Goal: Information Seeking & Learning: Understand process/instructions

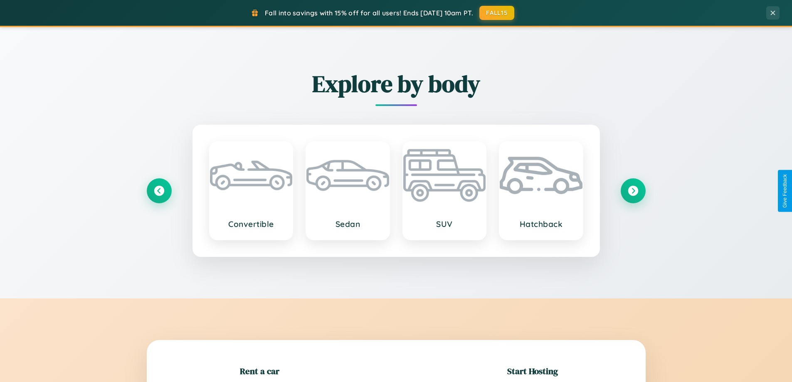
scroll to position [180, 0]
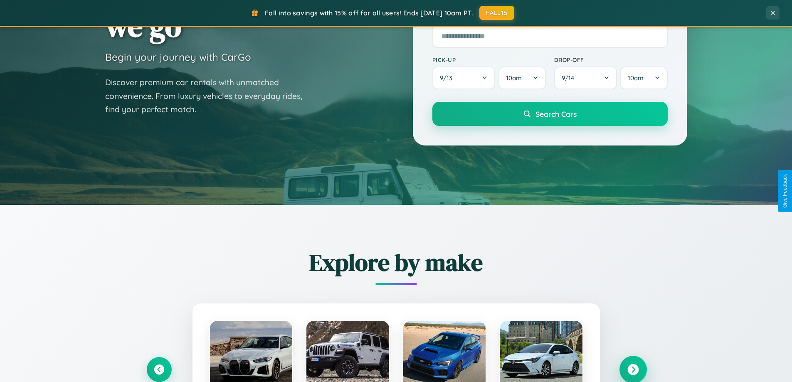
click at [632, 369] on icon at bounding box center [632, 369] width 11 height 11
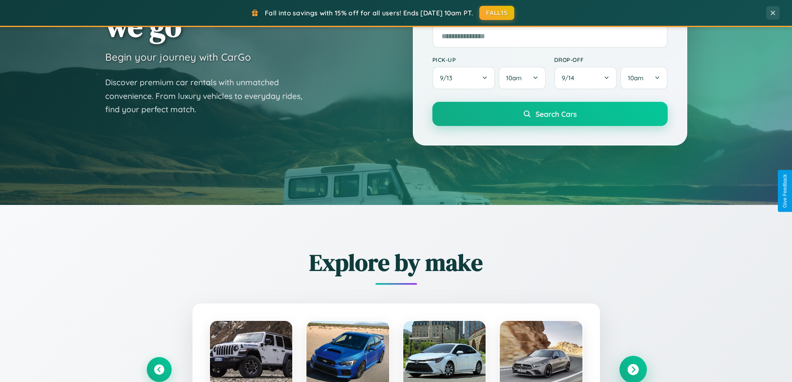
click at [632, 369] on icon at bounding box center [632, 369] width 11 height 11
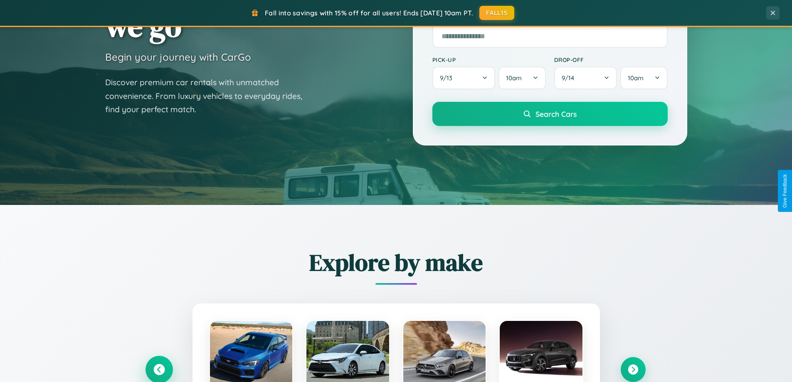
click at [159, 369] on icon at bounding box center [158, 369] width 11 height 11
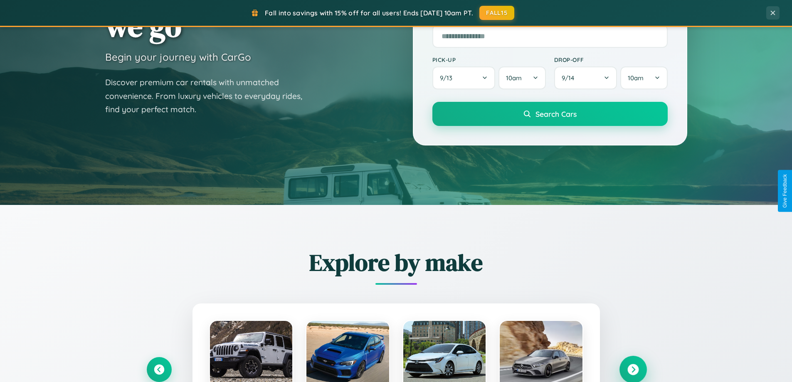
click at [632, 369] on icon at bounding box center [632, 369] width 11 height 11
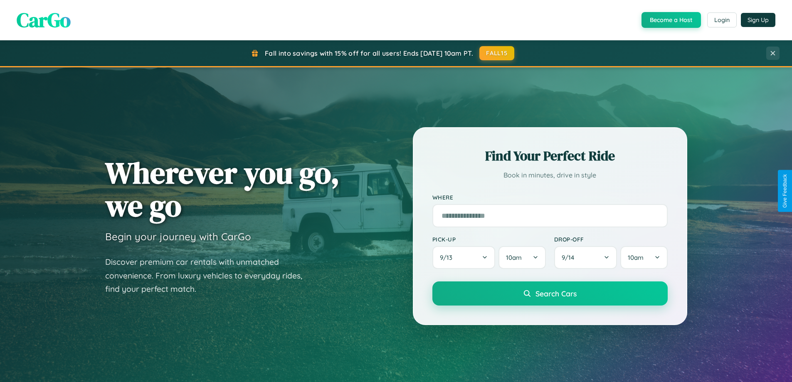
scroll to position [572, 0]
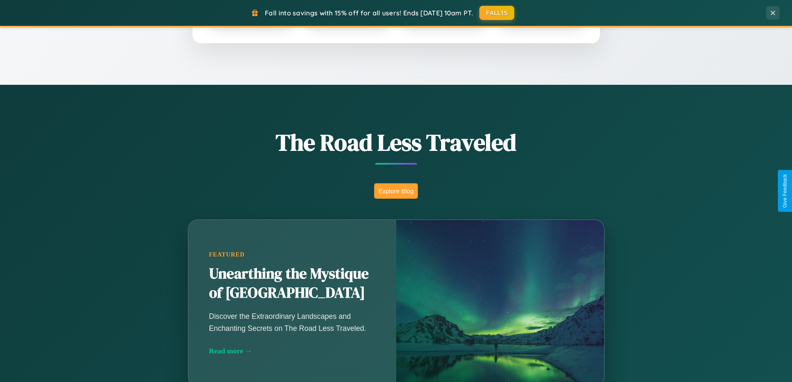
click at [396, 191] on button "Explore Blog" at bounding box center [396, 190] width 44 height 15
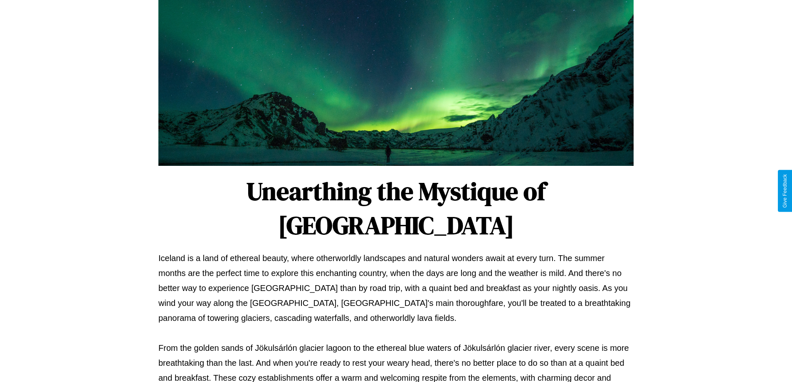
scroll to position [269, 0]
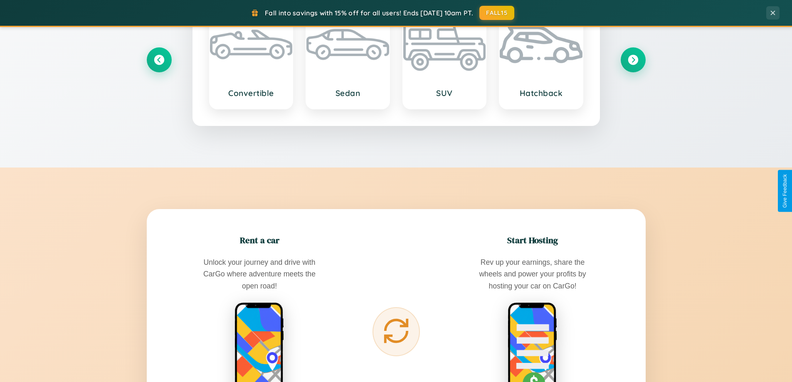
scroll to position [1335, 0]
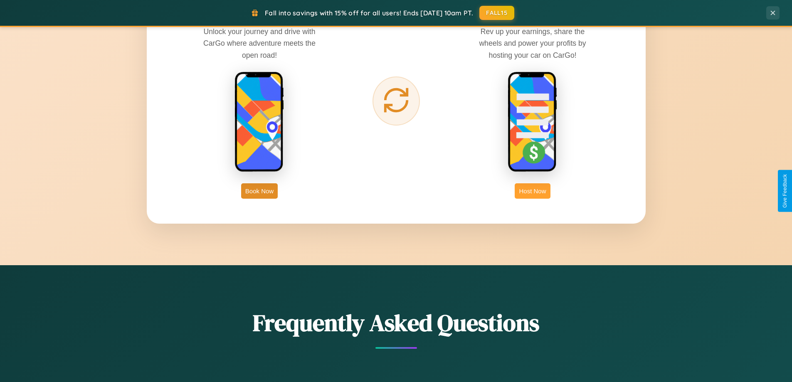
click at [532, 191] on button "Host Now" at bounding box center [531, 190] width 35 height 15
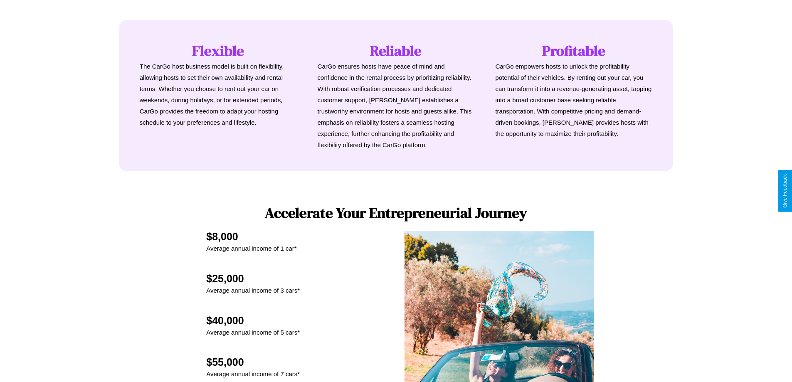
scroll to position [1123, 0]
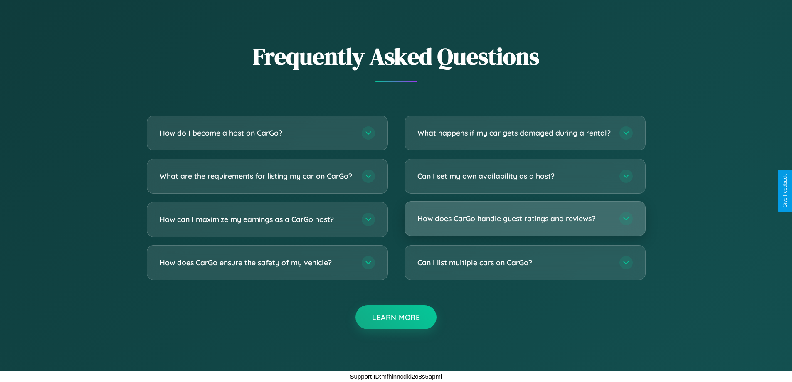
click at [524, 219] on h3 "How does CarGo handle guest ratings and reviews?" at bounding box center [514, 218] width 194 height 10
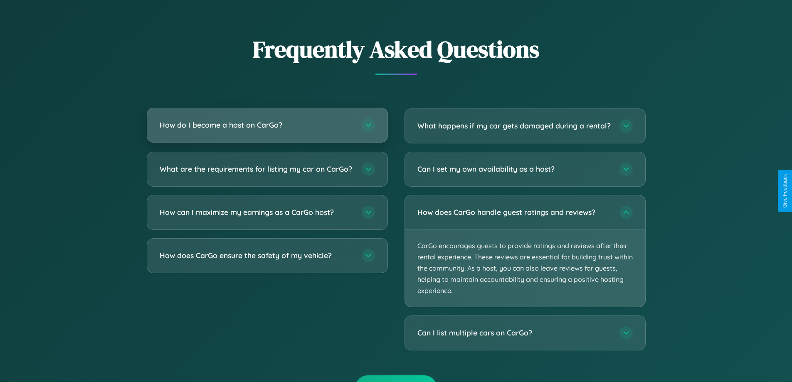
click at [267, 125] on h3 "How do I become a host on CarGo?" at bounding box center [257, 125] width 194 height 10
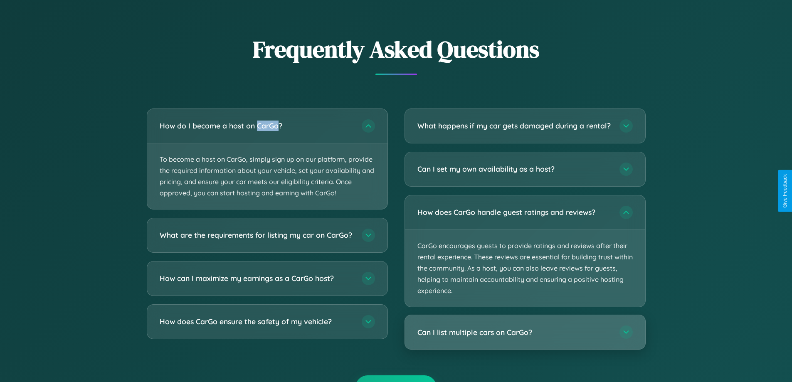
click at [524, 337] on h3 "Can I list multiple cars on CarGo?" at bounding box center [514, 332] width 194 height 10
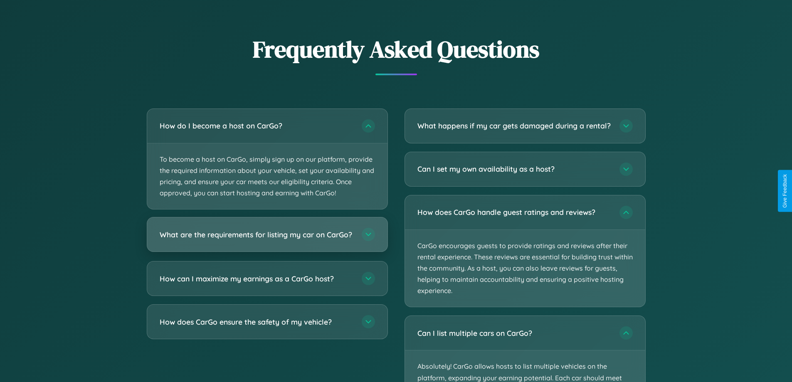
click at [267, 239] on h3 "What are the requirements for listing my car on CarGo?" at bounding box center [257, 234] width 194 height 10
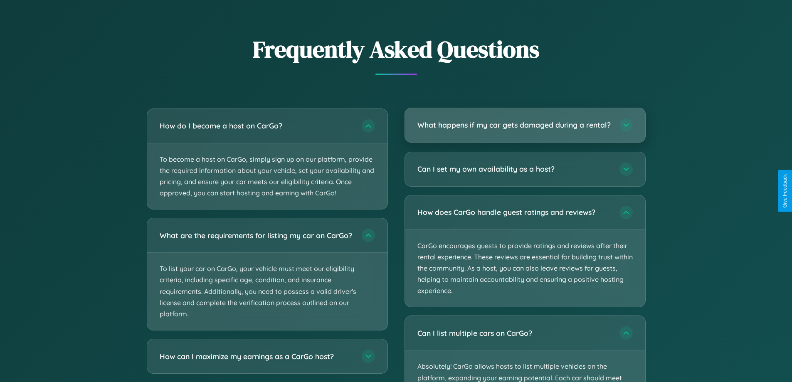
click at [524, 128] on h3 "What happens if my car gets damaged during a rental?" at bounding box center [514, 125] width 194 height 10
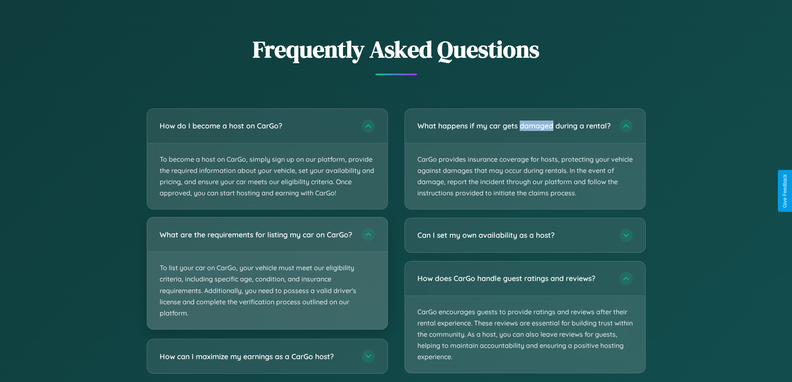
click at [267, 278] on p "To list your car on CarGo, your vehicle must meet our eligibility criteria, inc…" at bounding box center [267, 290] width 240 height 77
click at [267, 277] on p "To list your car on CarGo, your vehicle must meet our eligibility criteria, inc…" at bounding box center [267, 290] width 240 height 77
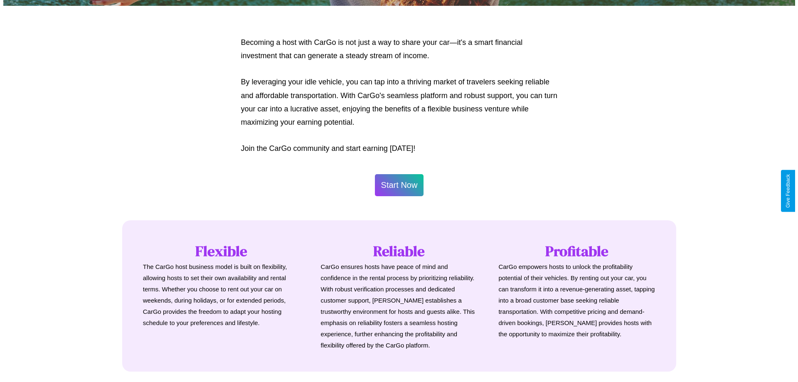
scroll to position [401, 0]
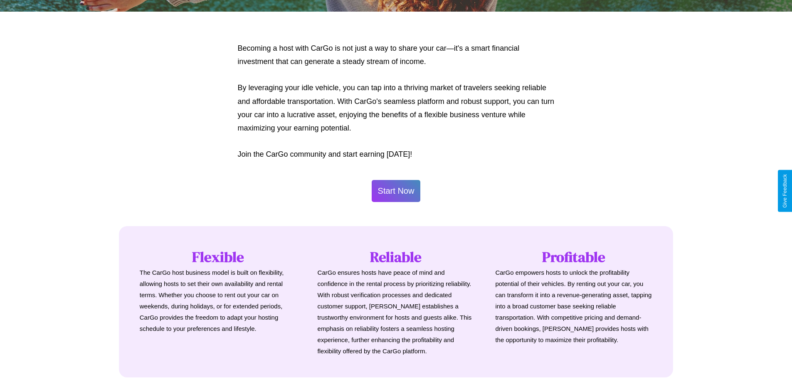
click at [396, 191] on button "Start Now" at bounding box center [395, 191] width 49 height 22
